Goal: Understand process/instructions: Learn how to perform a task or action

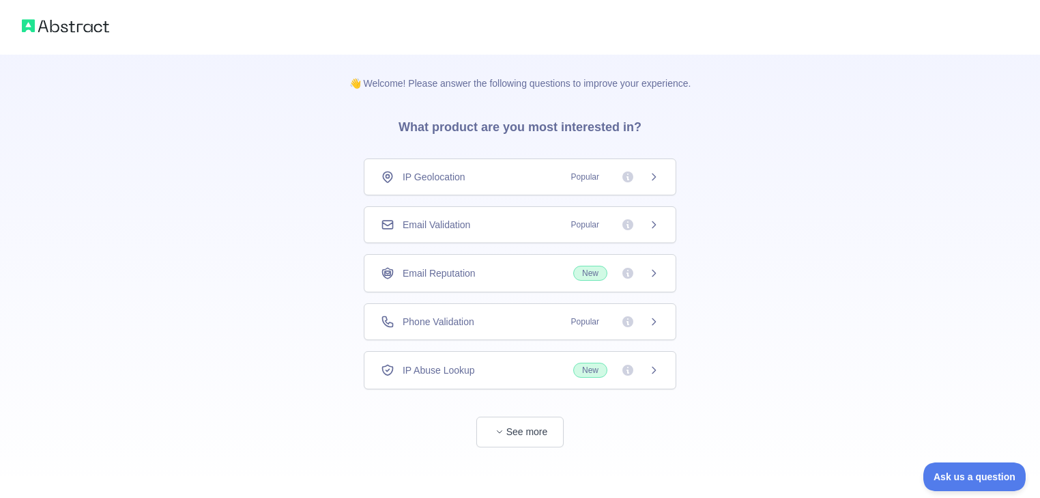
click at [654, 176] on icon at bounding box center [654, 176] width 11 height 11
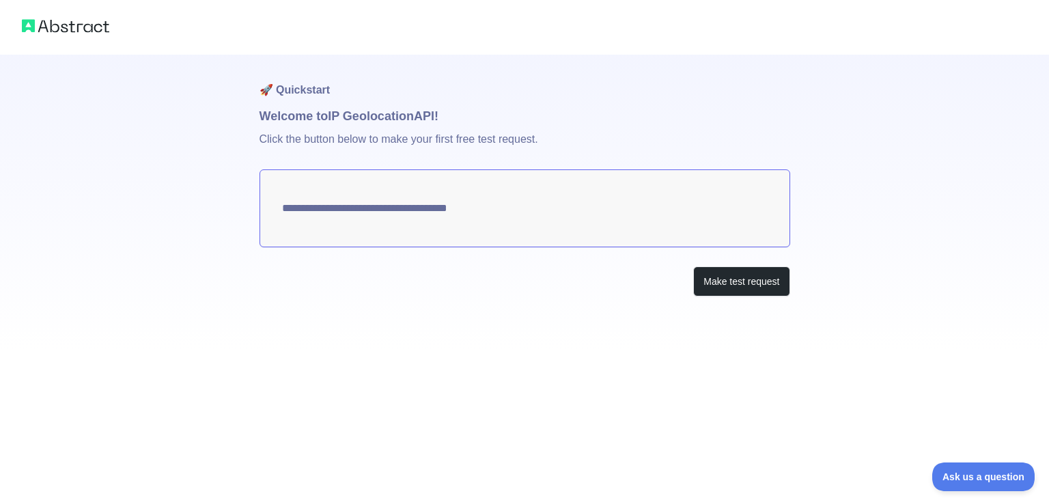
type textarea "**********"
click at [715, 285] on button "Make test request" at bounding box center [741, 281] width 96 height 31
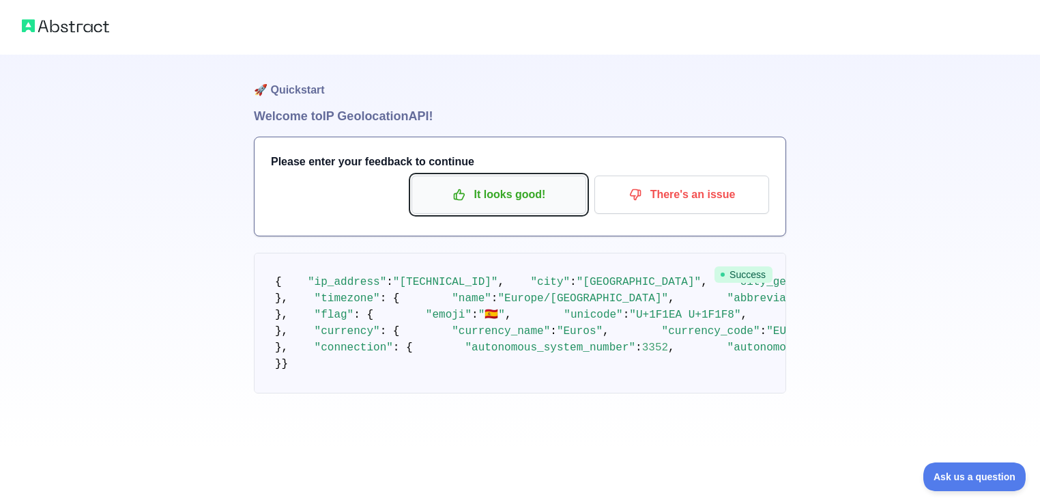
click at [489, 197] on p "It looks good!" at bounding box center [499, 194] width 154 height 23
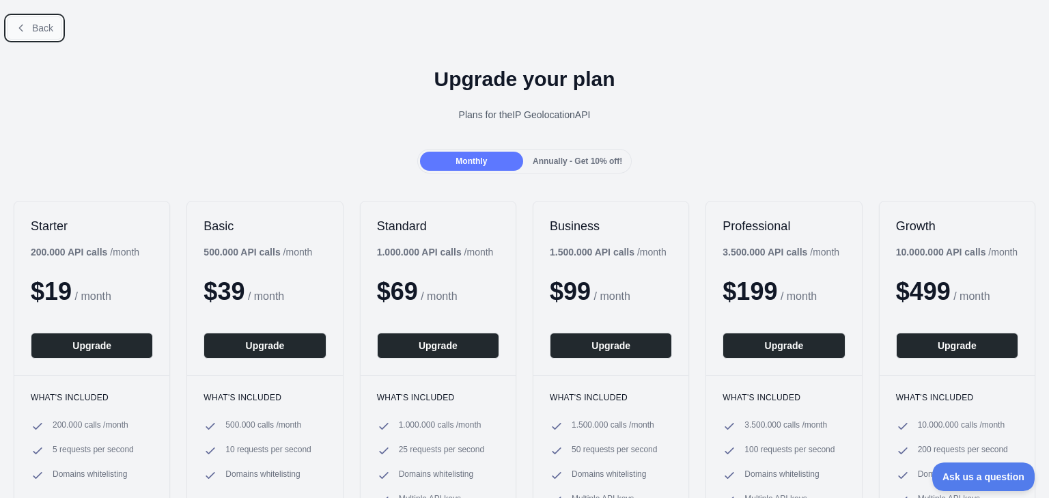
click at [27, 33] on button "Back" at bounding box center [34, 27] width 55 height 23
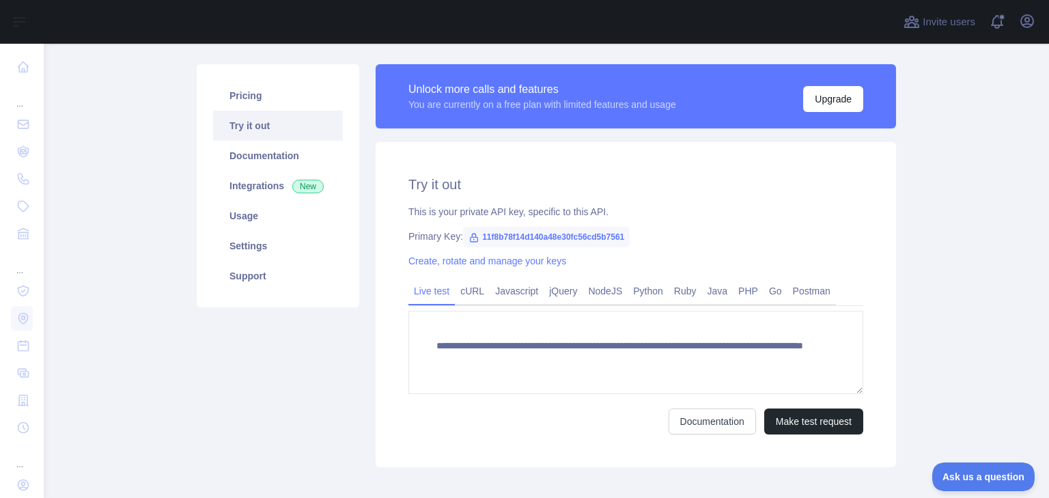
scroll to position [109, 0]
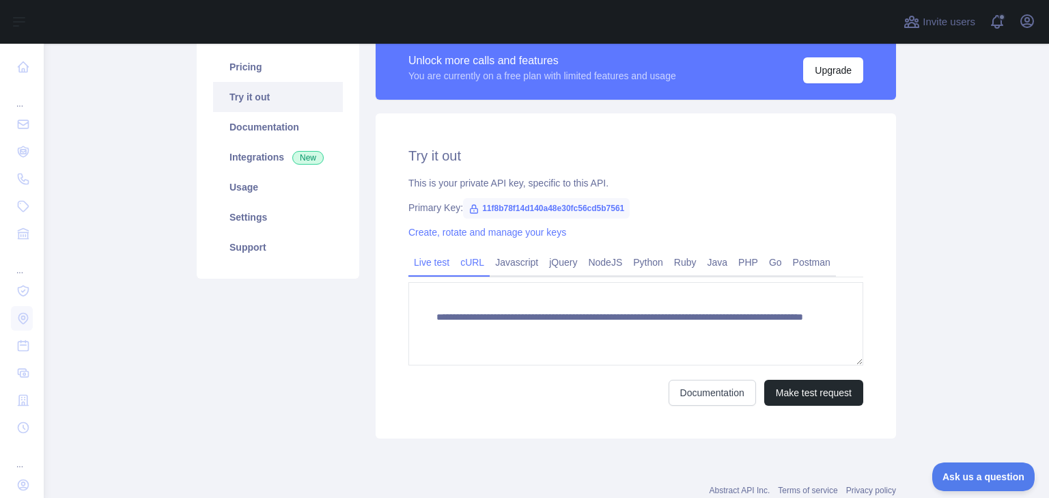
click at [467, 266] on link "cURL" at bounding box center [472, 262] width 35 height 22
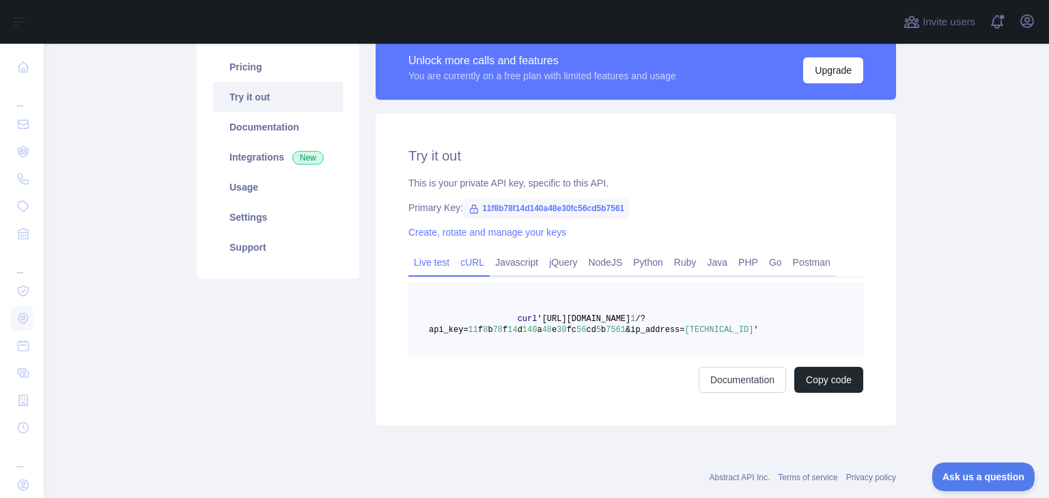
click at [434, 264] on link "Live test" at bounding box center [431, 262] width 46 height 22
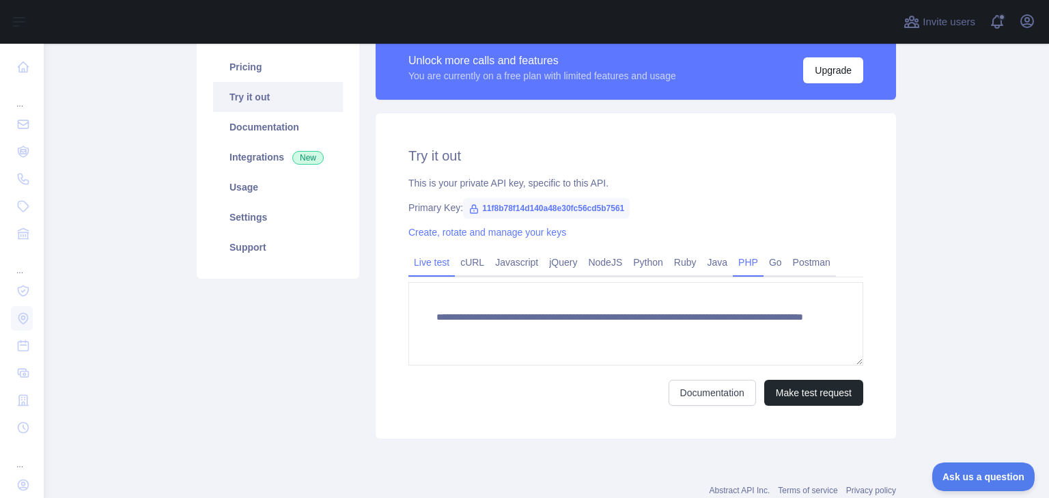
click at [735, 266] on link "PHP" at bounding box center [747, 262] width 31 height 22
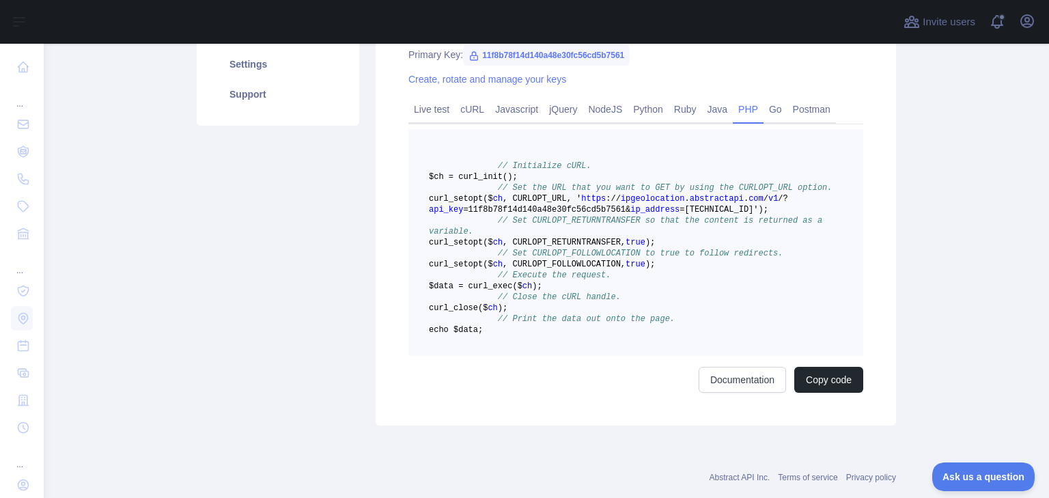
scroll to position [273, 0]
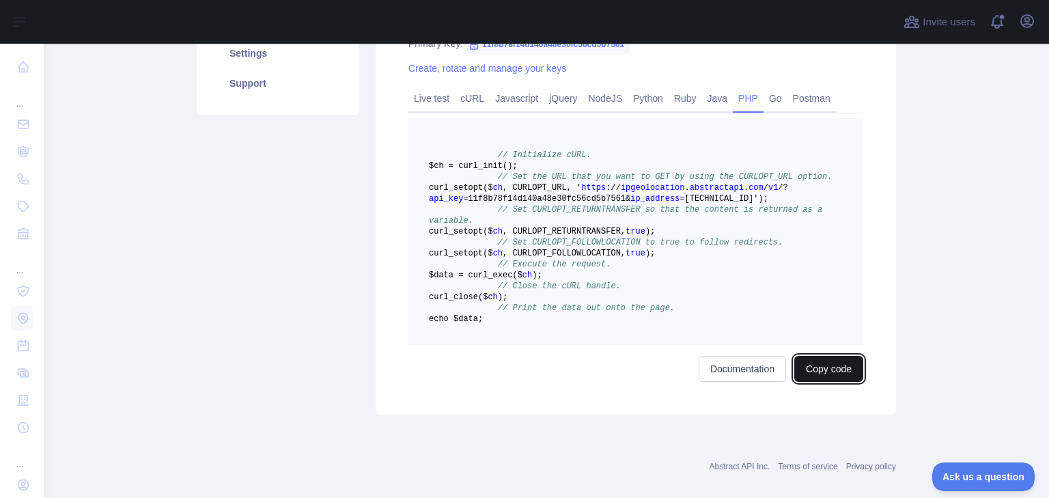
click at [836, 382] on button "Copy code" at bounding box center [828, 369] width 69 height 26
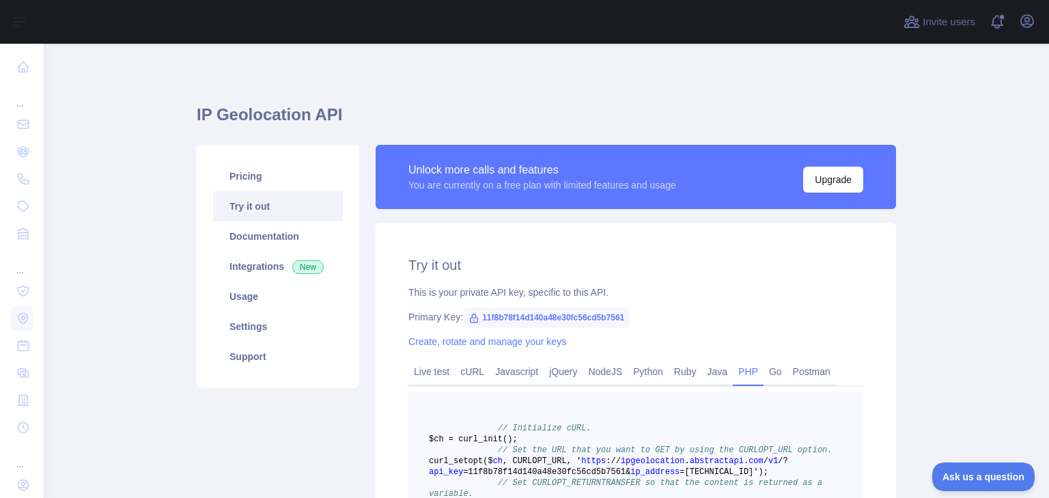
scroll to position [328, 0]
